Goal: Task Accomplishment & Management: Manage account settings

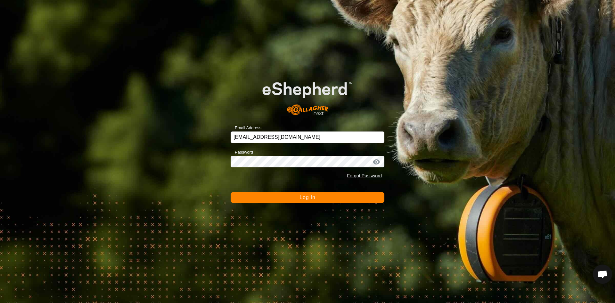
click at [307, 196] on span "Log In" at bounding box center [307, 196] width 16 height 5
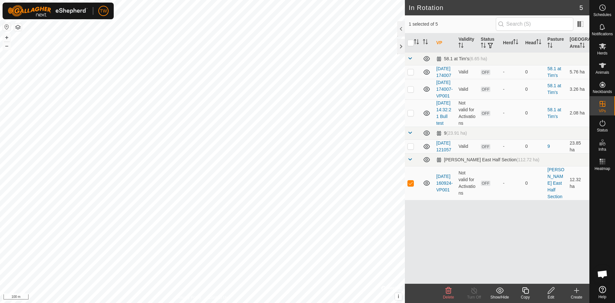
click at [552, 292] on icon at bounding box center [551, 290] width 8 height 8
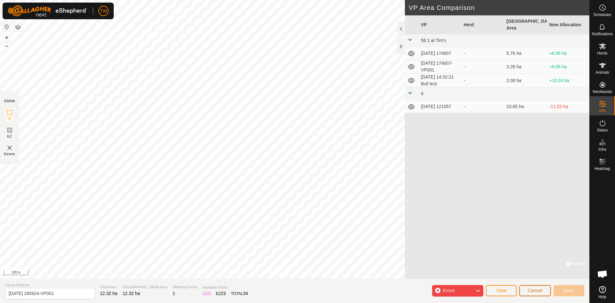
click at [533, 289] on span "Cancel" at bounding box center [534, 289] width 15 height 5
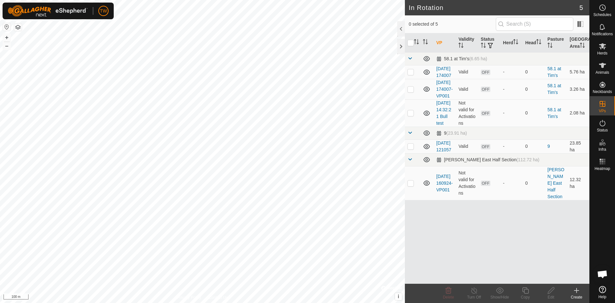
checkbox input "true"
click at [550, 290] on icon at bounding box center [551, 290] width 8 height 8
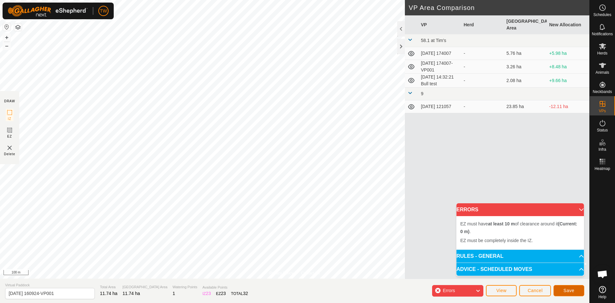
click at [572, 288] on span "Save" at bounding box center [568, 289] width 11 height 5
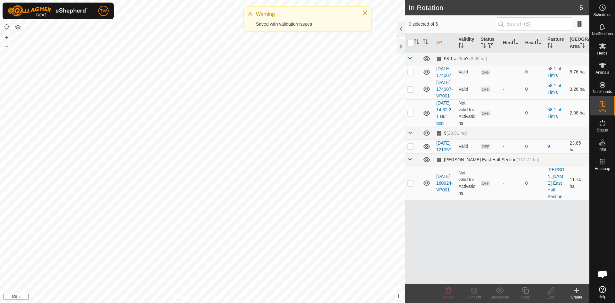
checkbox input "true"
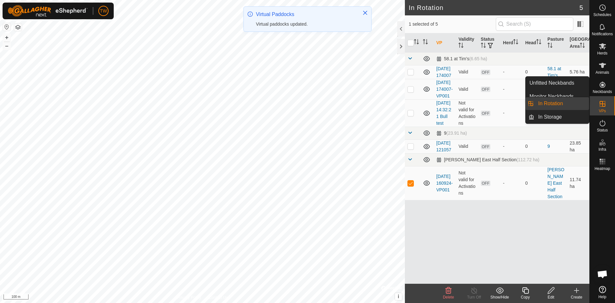
click at [605, 104] on icon at bounding box center [602, 104] width 6 height 6
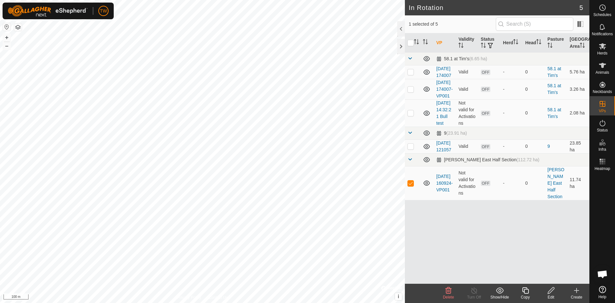
click at [551, 291] on icon at bounding box center [550, 290] width 6 height 6
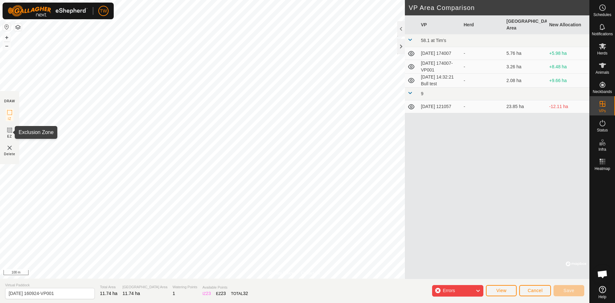
click at [9, 131] on icon at bounding box center [10, 130] width 4 height 4
